Goal: Transaction & Acquisition: Purchase product/service

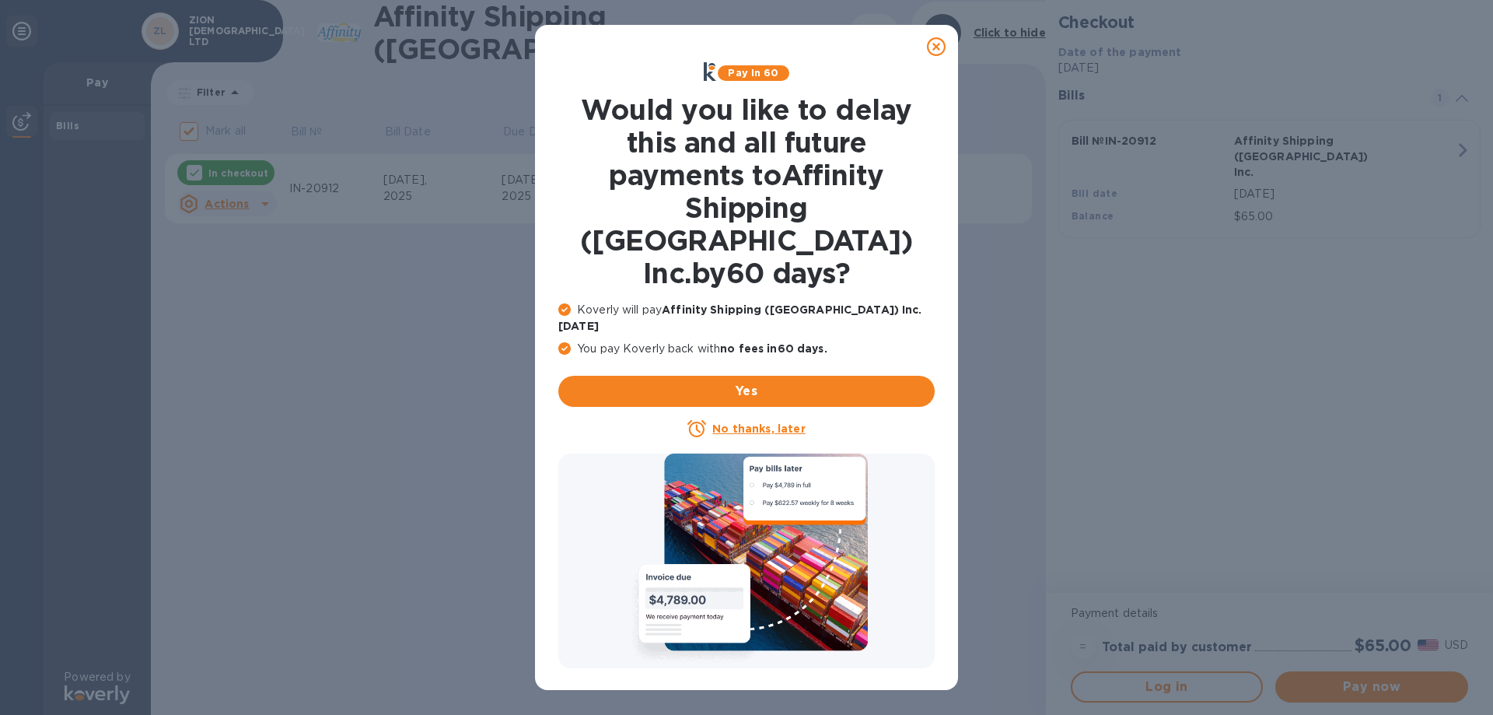
click at [934, 51] on icon at bounding box center [936, 46] width 19 height 19
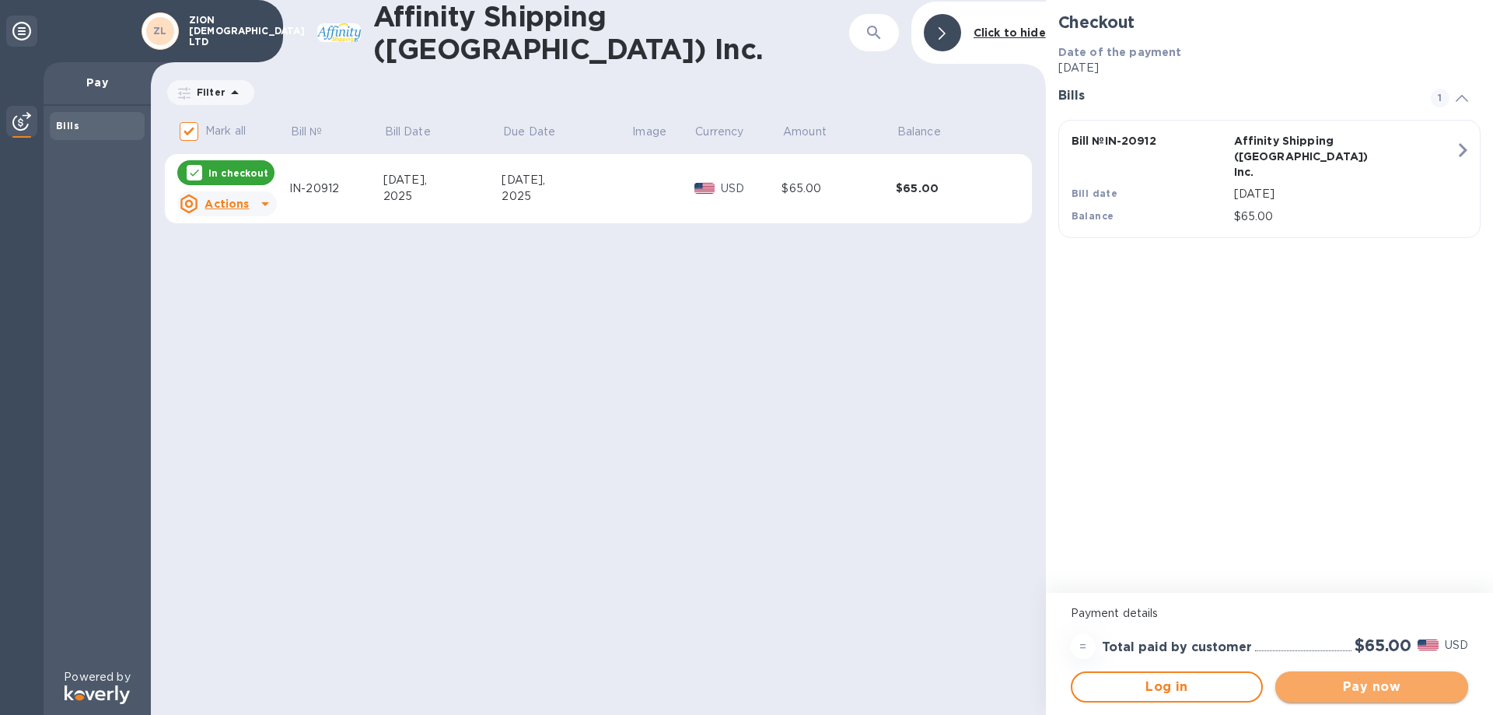
click at [1347, 692] on span "Pay now" at bounding box center [1372, 686] width 168 height 19
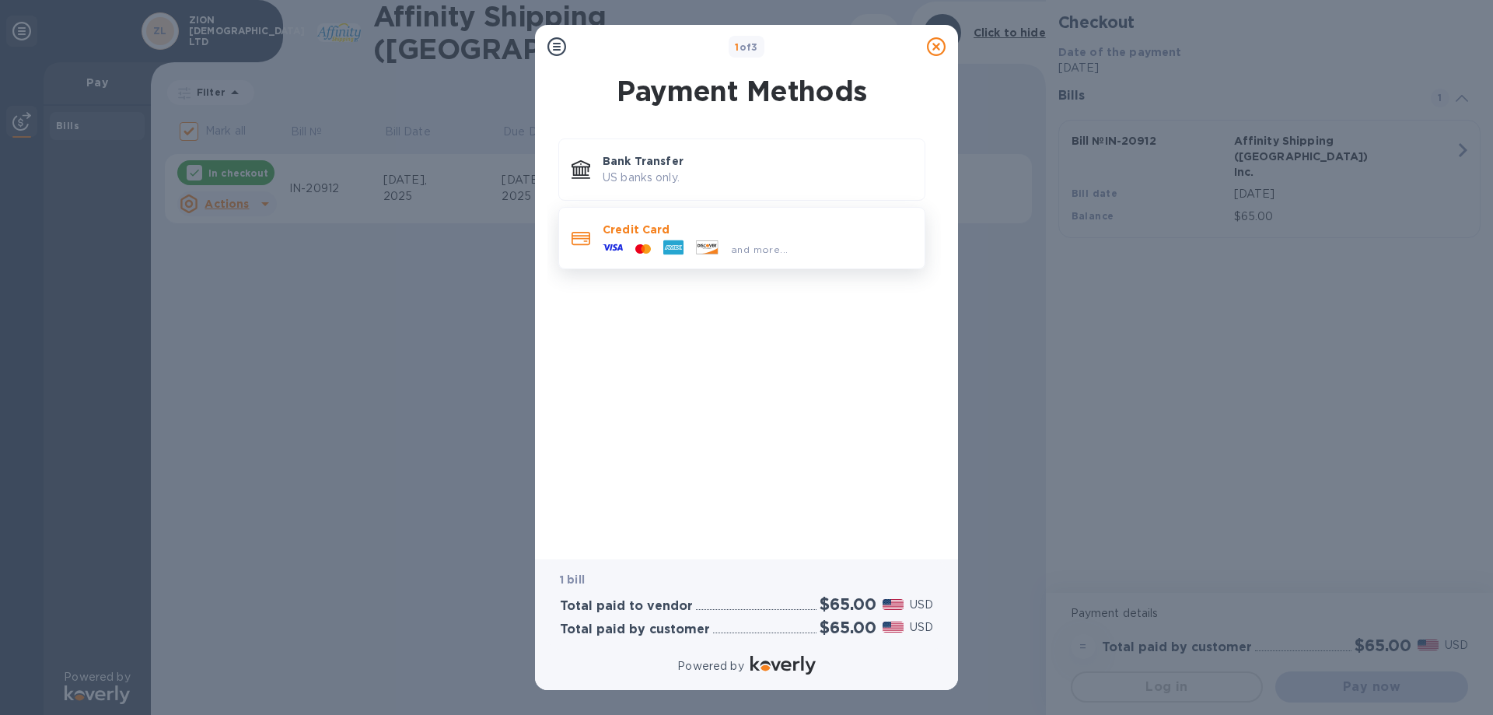
click at [817, 250] on div "and more..." at bounding box center [758, 245] width 310 height 17
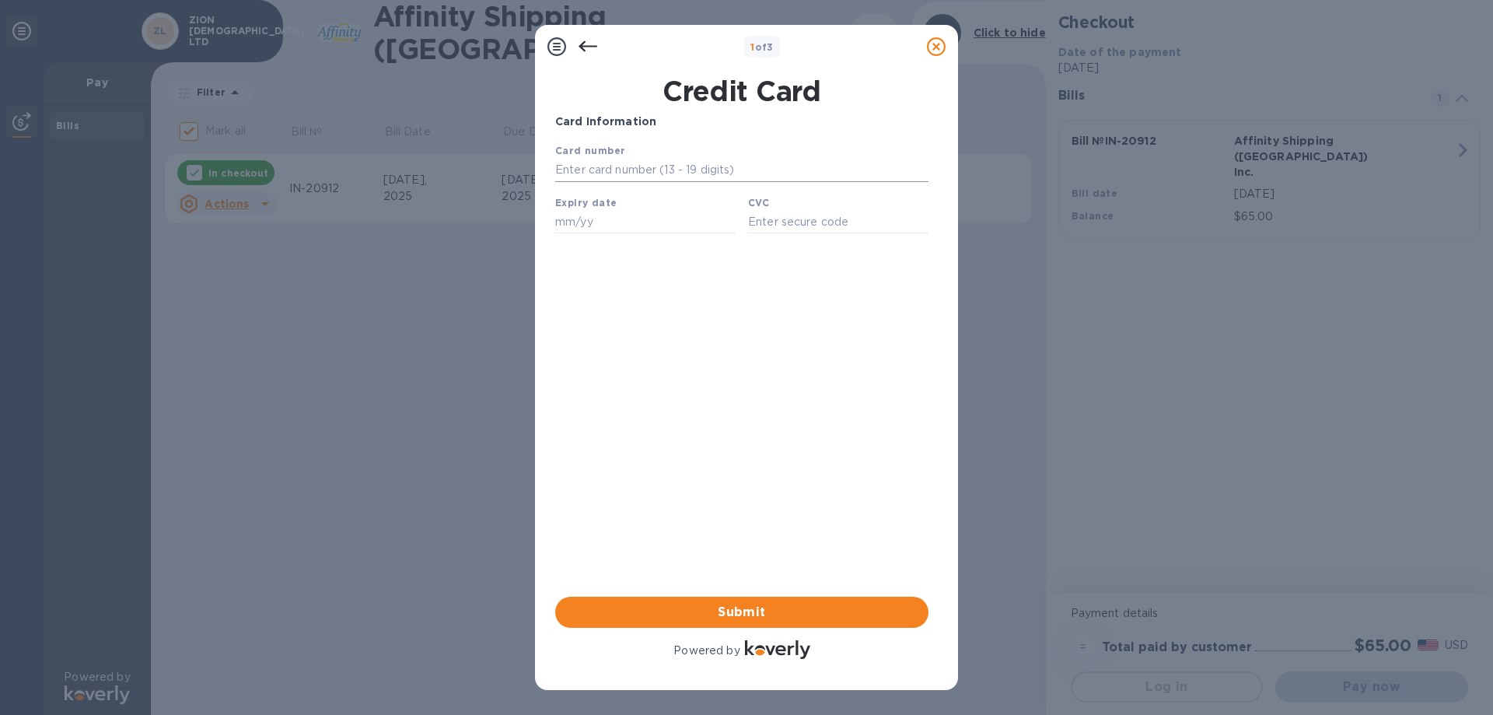
click at [639, 180] on input "text" at bounding box center [741, 170] width 373 height 23
click at [649, 170] on input "text" at bounding box center [741, 170] width 373 height 23
click at [572, 306] on div "Card Information Your browser does not support iframes Submit Powered by" at bounding box center [741, 388] width 373 height 548
click at [638, 172] on input "text" at bounding box center [741, 170] width 373 height 23
click at [639, 174] on input "4154" at bounding box center [741, 170] width 373 height 23
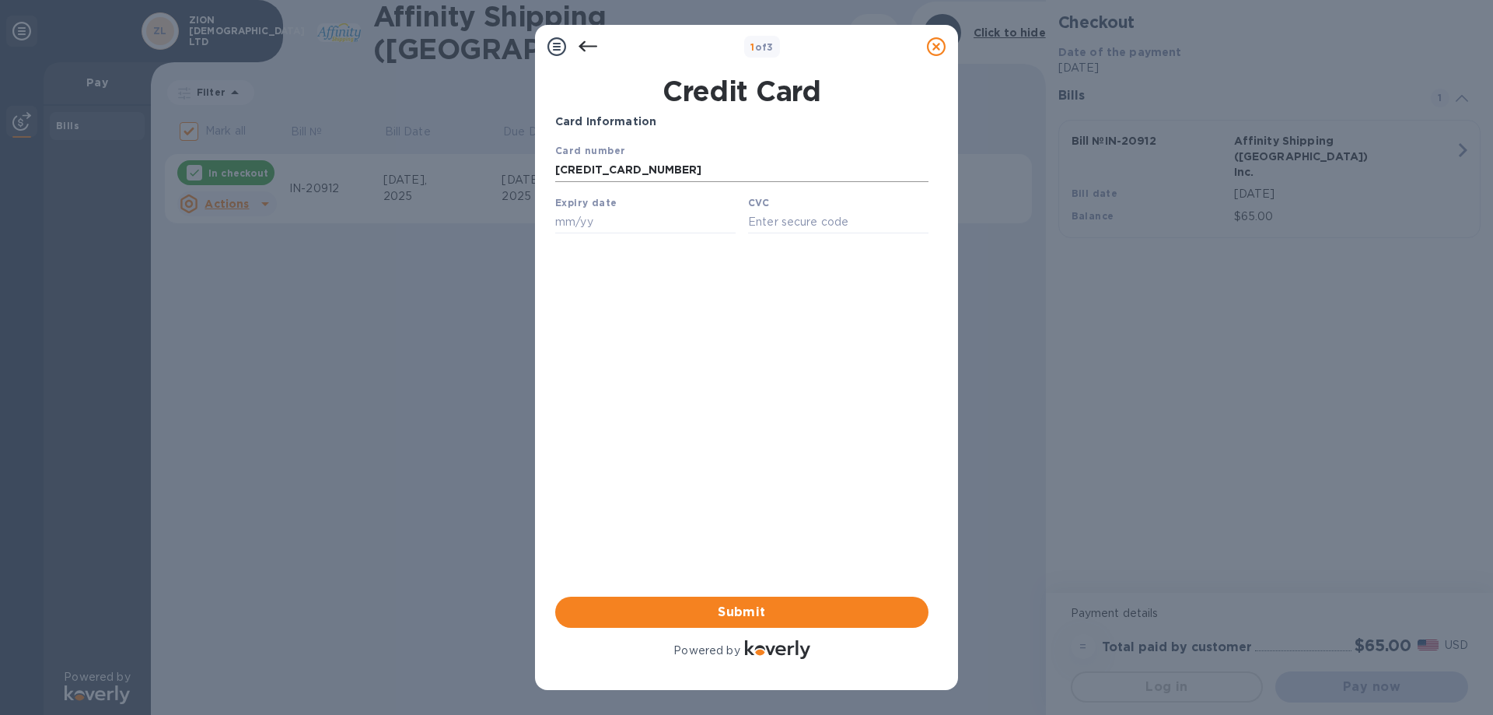
type input "[CREDIT_CARD_NUMBER]"
type input "03/27"
type input "893"
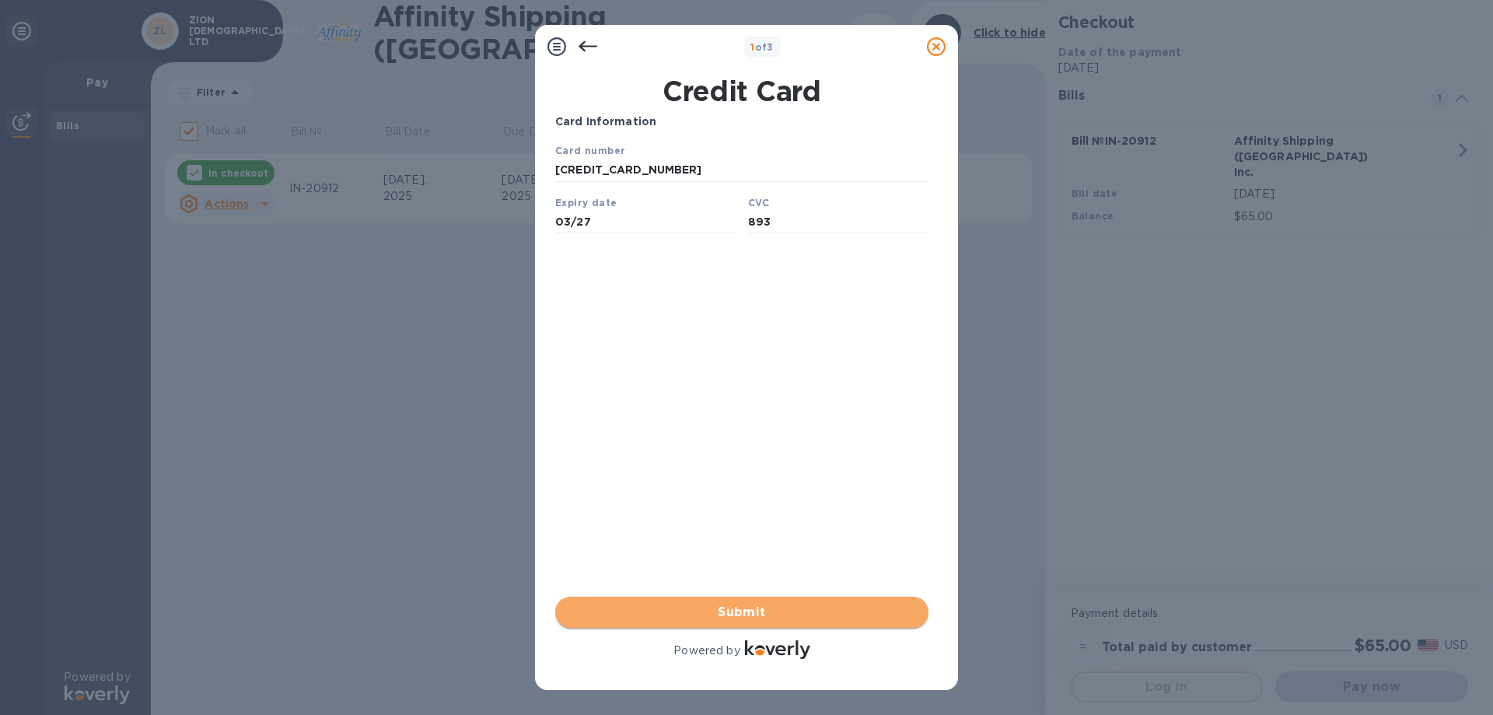
click at [750, 603] on span "Submit" at bounding box center [742, 612] width 348 height 19
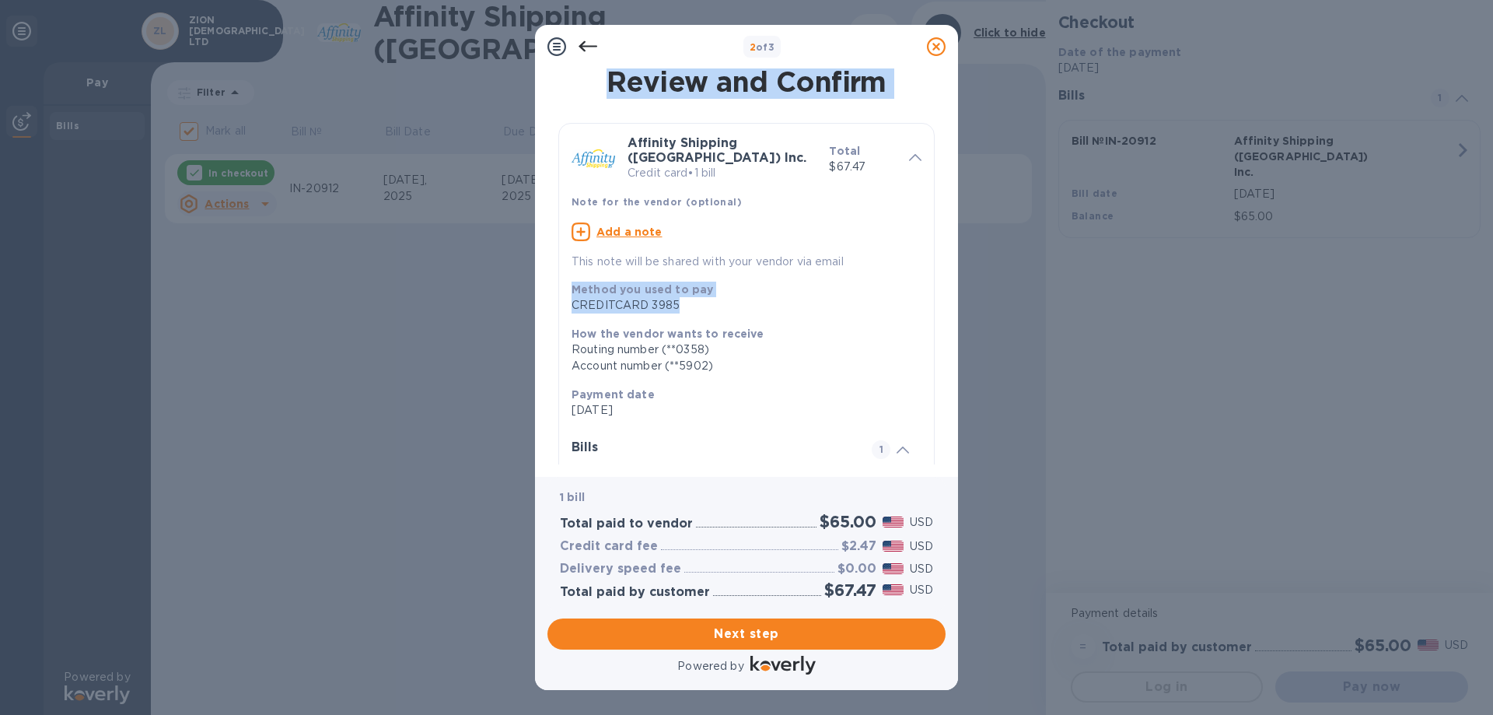
drag, startPoint x: 750, startPoint y: 581, endPoint x: 805, endPoint y: 288, distance: 298.4
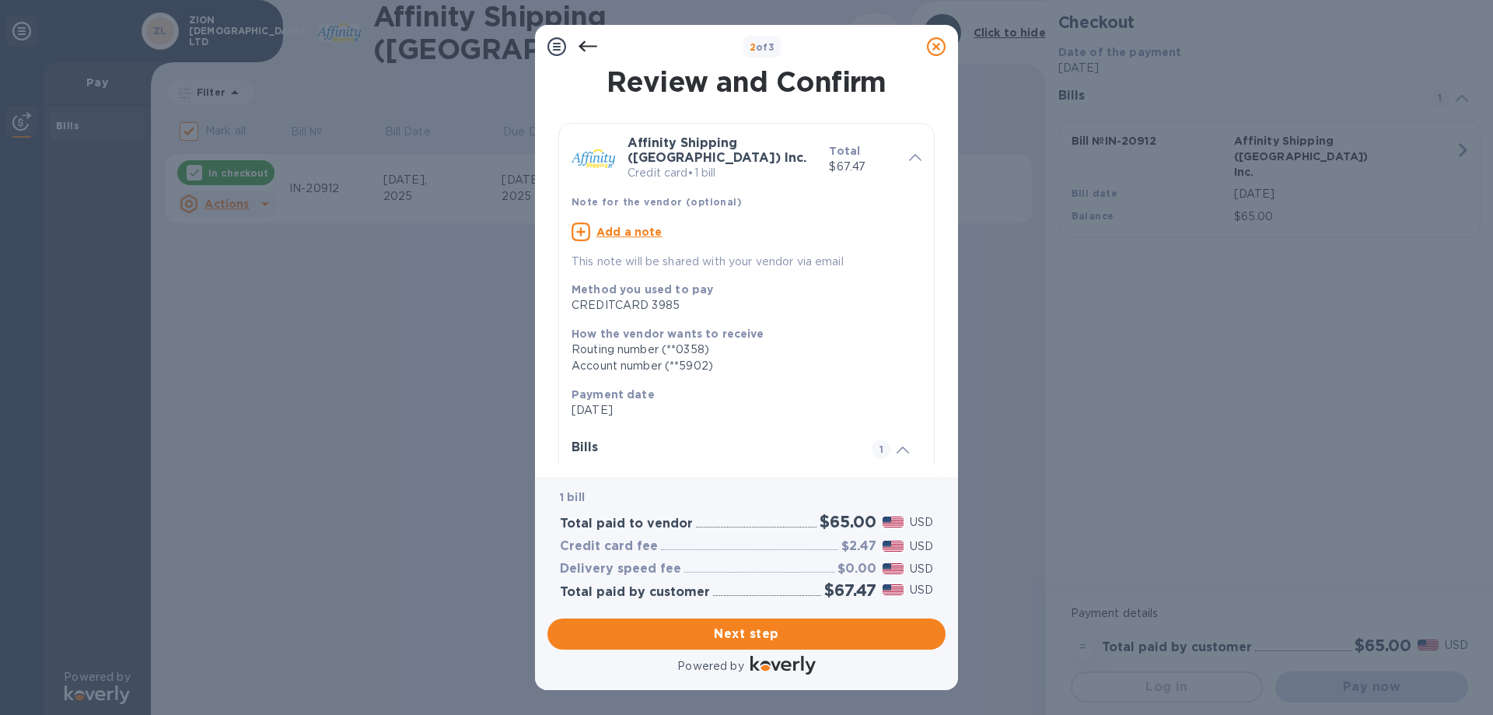
click at [842, 358] on div "Account number (**5902)" at bounding box center [741, 366] width 338 height 16
click at [925, 52] on div at bounding box center [936, 46] width 31 height 31
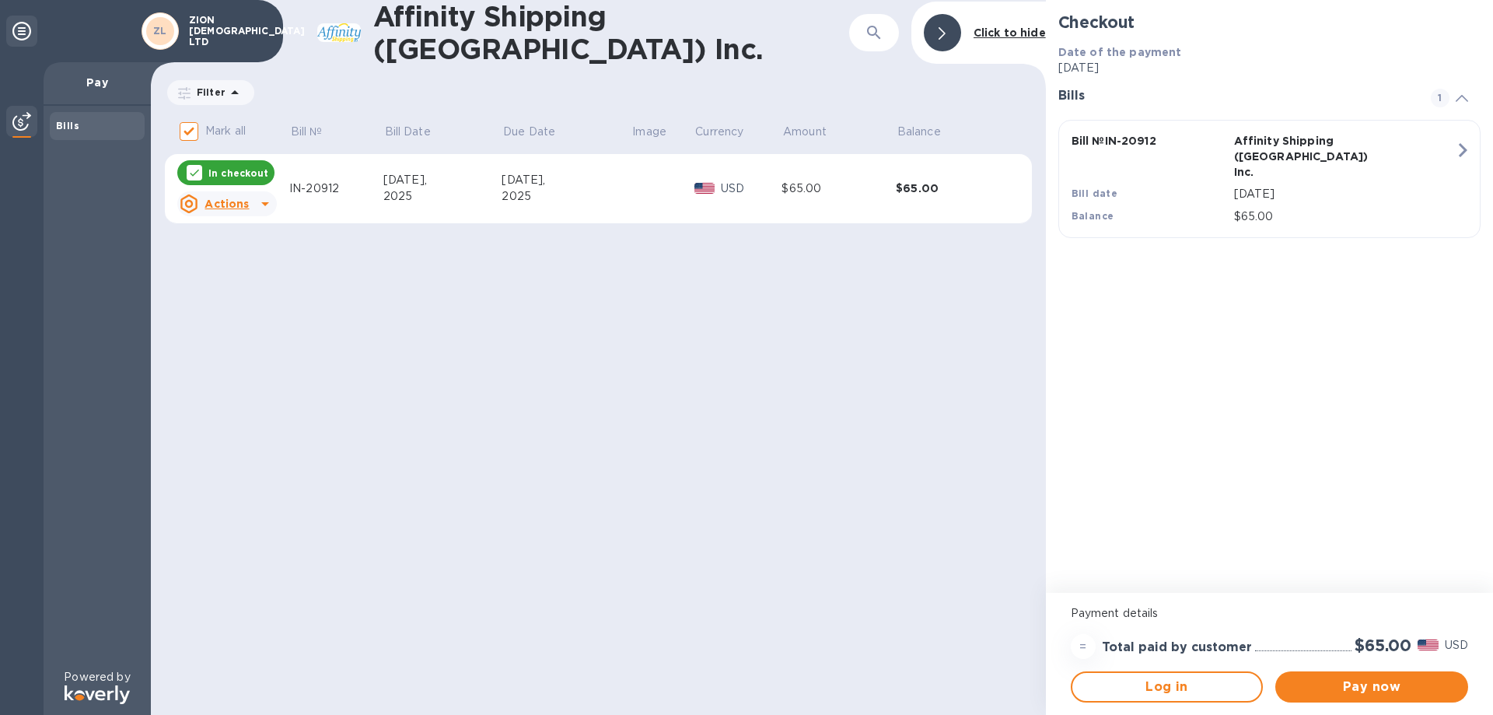
drag, startPoint x: 774, startPoint y: 184, endPoint x: 782, endPoint y: 181, distance: 8.9
click at [775, 184] on p "USD" at bounding box center [751, 188] width 61 height 16
click at [232, 201] on u "Actions" at bounding box center [227, 204] width 44 height 12
click at [1374, 698] on div at bounding box center [746, 357] width 1493 height 715
click at [1374, 690] on span "Pay now" at bounding box center [1372, 686] width 168 height 19
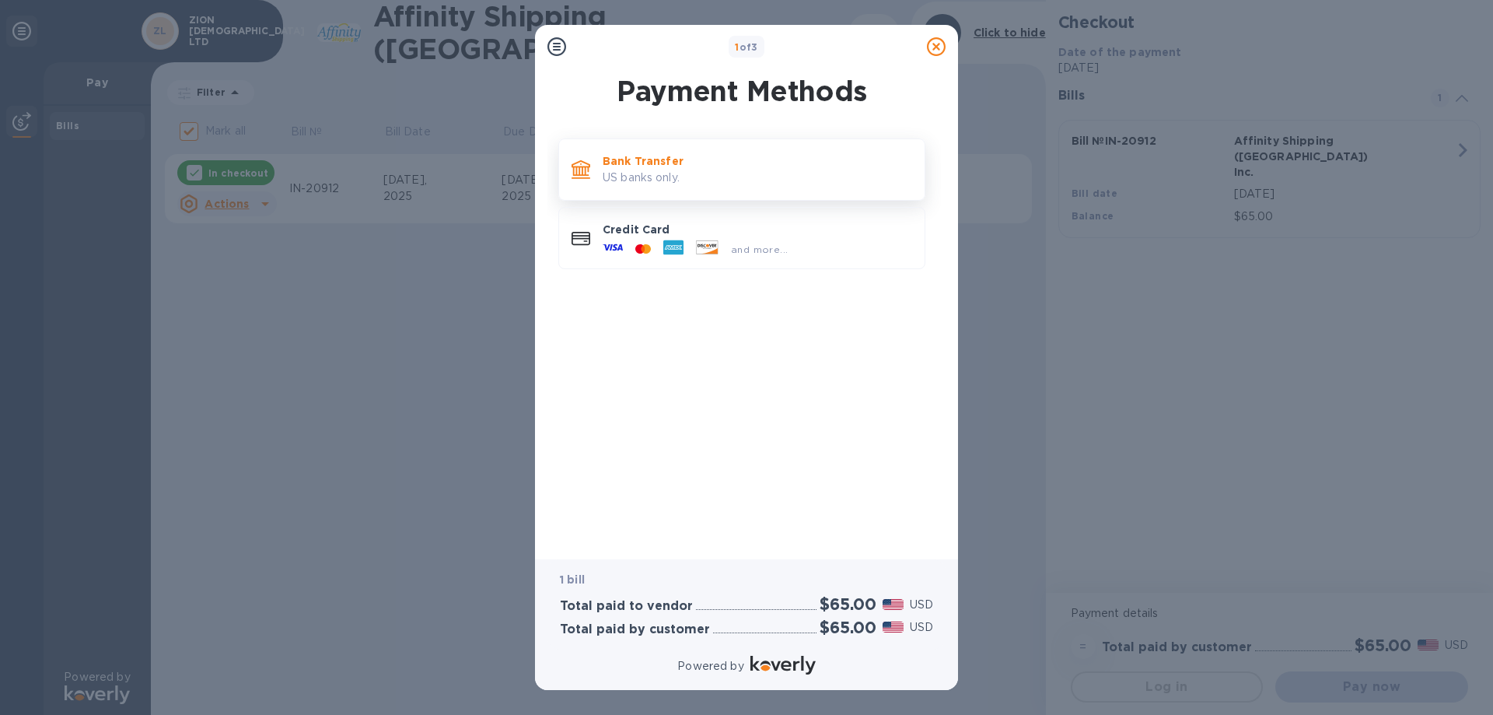
click at [687, 173] on p "US banks only." at bounding box center [758, 178] width 310 height 16
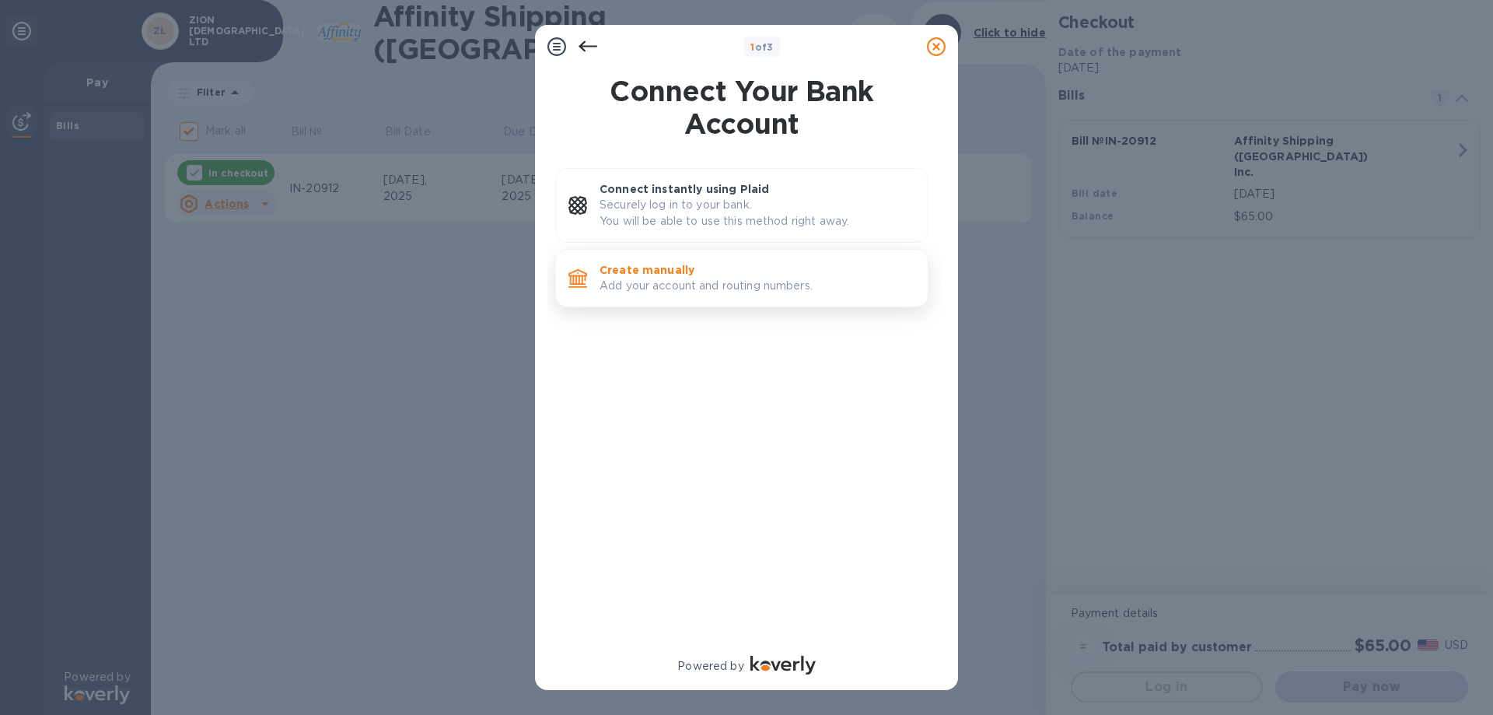
click at [744, 279] on p "Add your account and routing numbers." at bounding box center [758, 286] width 316 height 16
